Goal: Transaction & Acquisition: Purchase product/service

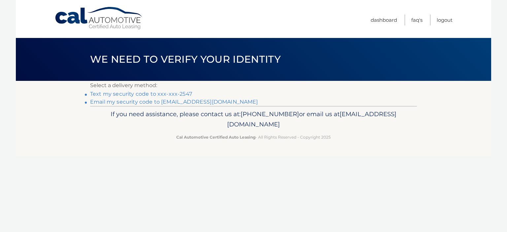
click at [169, 94] on link "Text my security code to xxx-xxx-2547" at bounding box center [141, 94] width 102 height 6
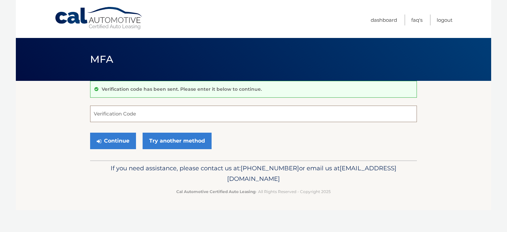
click at [103, 113] on input "Verification Code" at bounding box center [253, 114] width 327 height 16
type input "821926"
click at [128, 136] on button "Continue" at bounding box center [113, 141] width 46 height 16
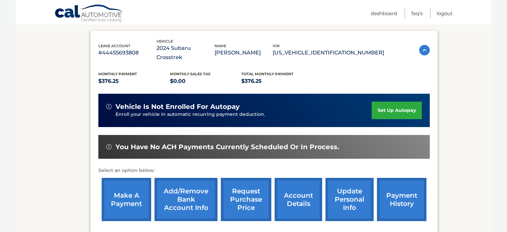
scroll to position [122, 0]
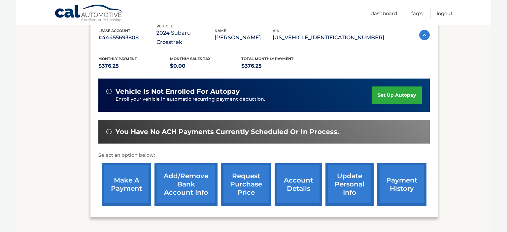
click at [129, 177] on link "make a payment" at bounding box center [126, 184] width 49 height 43
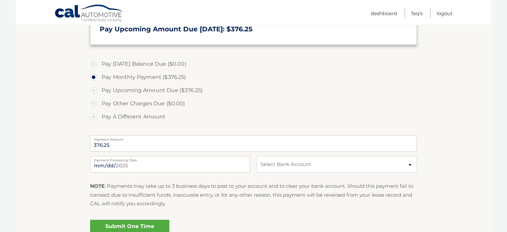
scroll to position [174, 0]
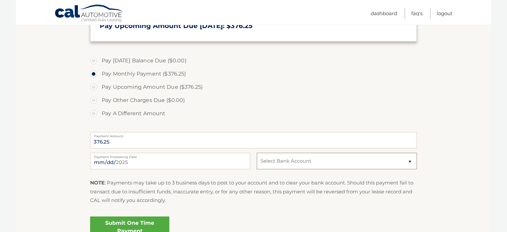
click at [257, 153] on select "Select Bank Account Checking CANANDAIGUA NAT&#039;L BANK &amp; TR. CO. *****938…" at bounding box center [337, 161] width 160 height 16
click option "Checking CANANDAIGUA NAT&#039;L BANK &amp; TR. CO. *****9380" at bounding box center [0, 0] width 0 height 0
select select "NGM1NWI4NzAtNDM4Ni00YWYwLWEyMWYtYTg3MzFmOTVkZmUx"
click at [447, 130] on section "Account Overview | Make a Payment Payment Information Today's Balance Due: = $0…" at bounding box center [253, 77] width 475 height 341
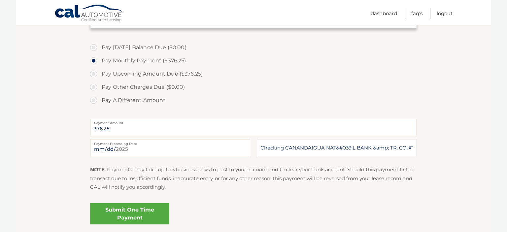
scroll to position [191, 0]
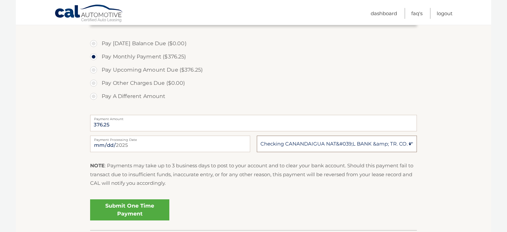
click at [257, 136] on select "Select Bank Account Checking CANANDAIGUA NAT&#039;L BANK &amp; TR. CO. *****938…" at bounding box center [337, 144] width 160 height 16
click at [133, 207] on link "Submit One Time Payment" at bounding box center [129, 209] width 79 height 21
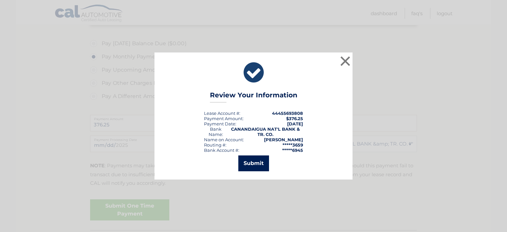
click at [252, 162] on button "Submit" at bounding box center [253, 163] width 31 height 16
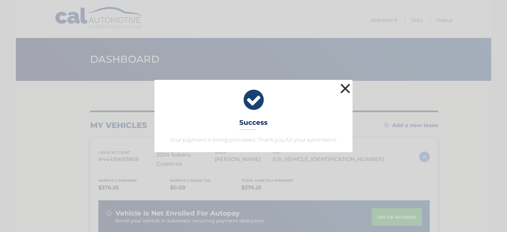
click at [345, 86] on button "×" at bounding box center [345, 88] width 13 height 13
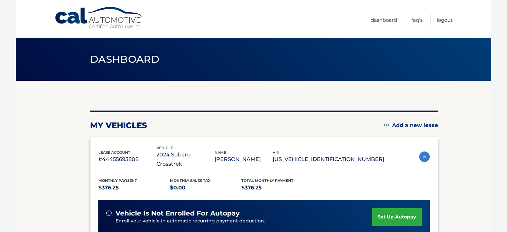
click at [444, 18] on link "Logout" at bounding box center [445, 20] width 16 height 11
